Goal: Task Accomplishment & Management: Manage account settings

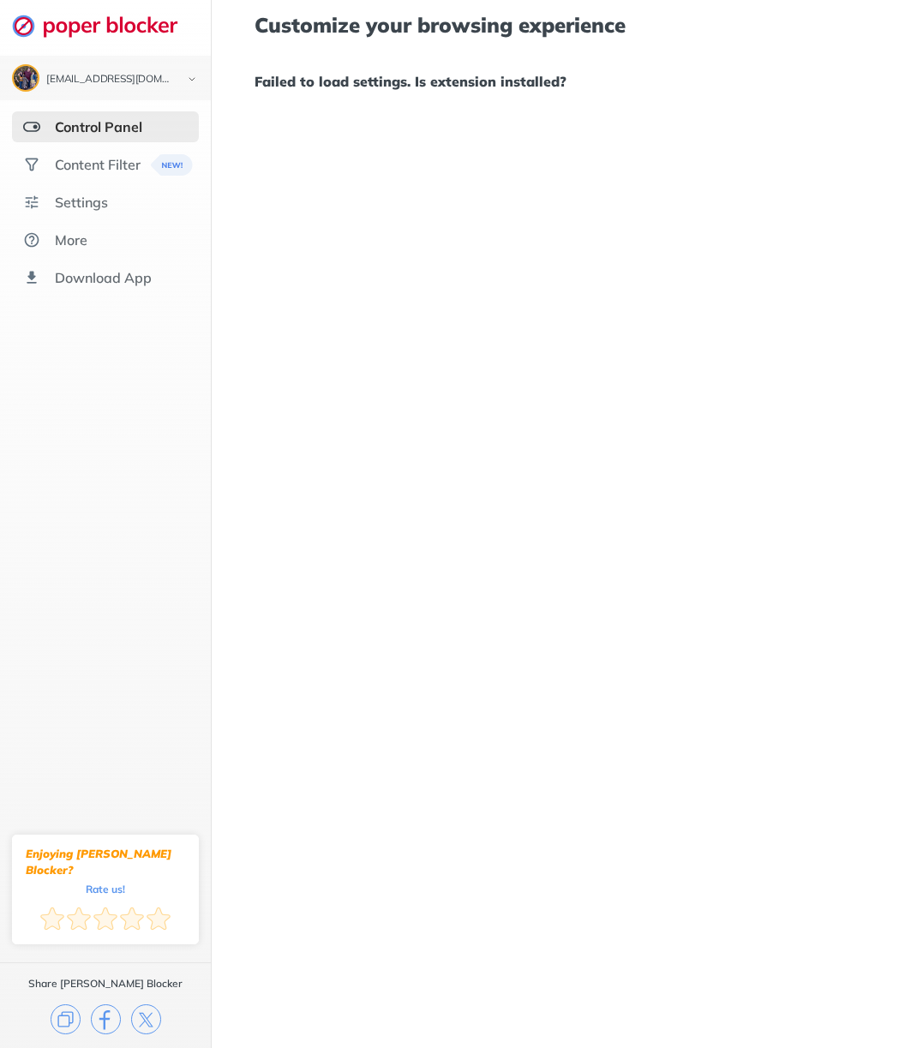
click at [119, 126] on div "Control Panel" at bounding box center [98, 126] width 87 height 17
click at [106, 169] on div "Content Filter" at bounding box center [98, 164] width 86 height 17
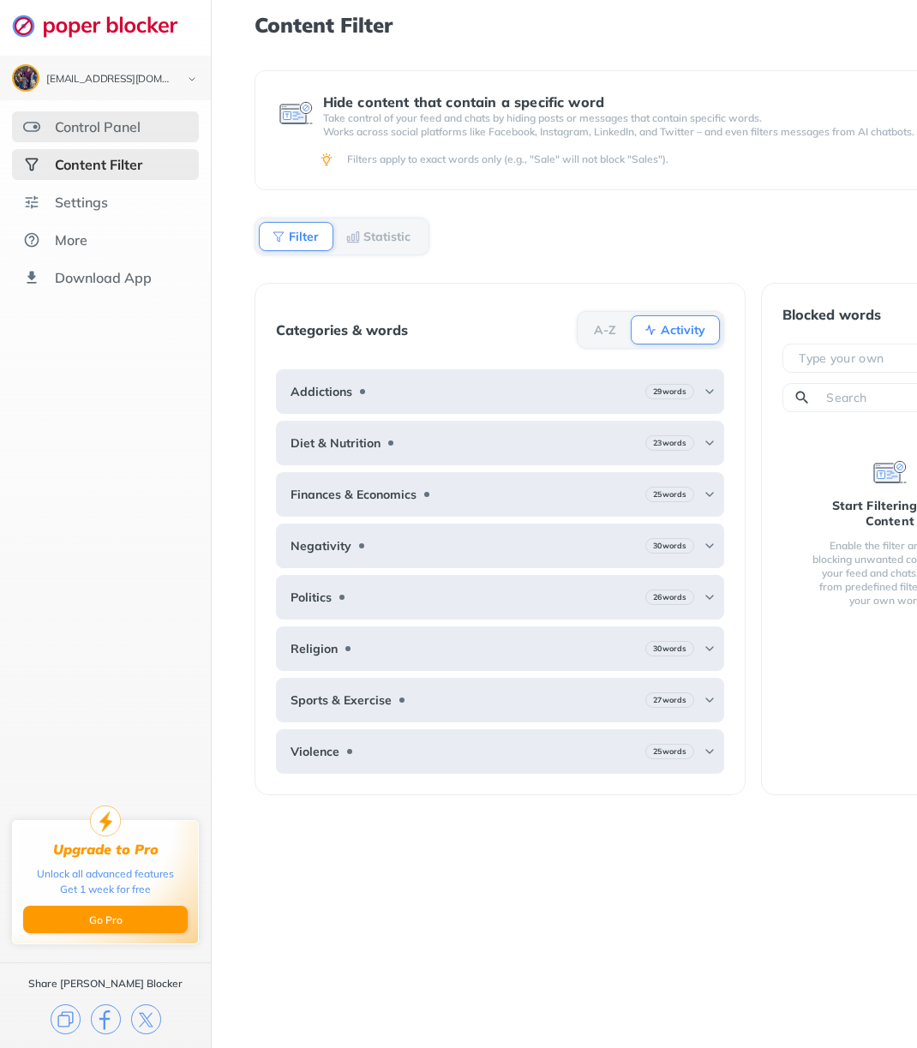
click at [128, 125] on div "Control Panel" at bounding box center [98, 126] width 86 height 17
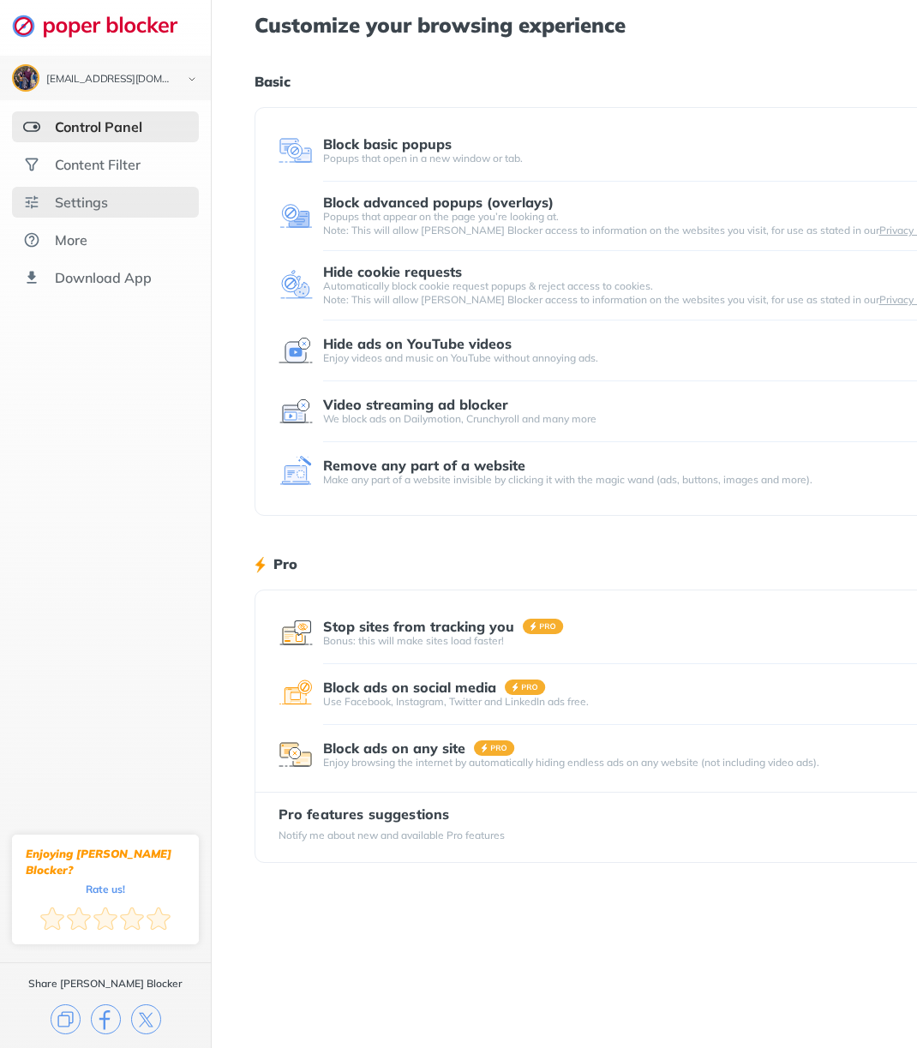
click at [93, 205] on div "Settings" at bounding box center [81, 202] width 53 height 17
